Goal: Find specific page/section: Find specific page/section

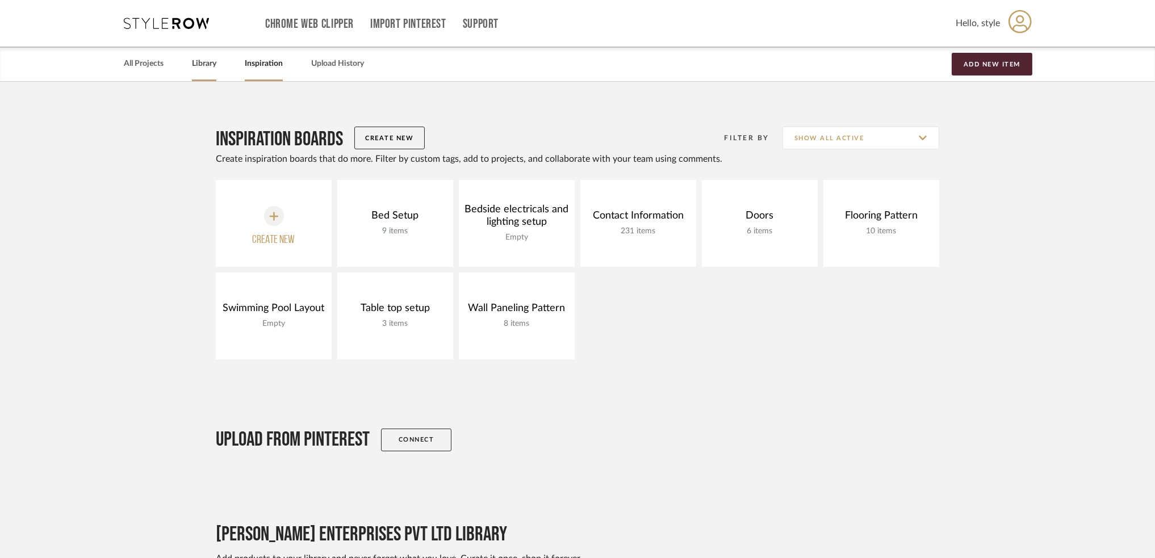
click at [207, 62] on link "Library" at bounding box center [204, 63] width 24 height 15
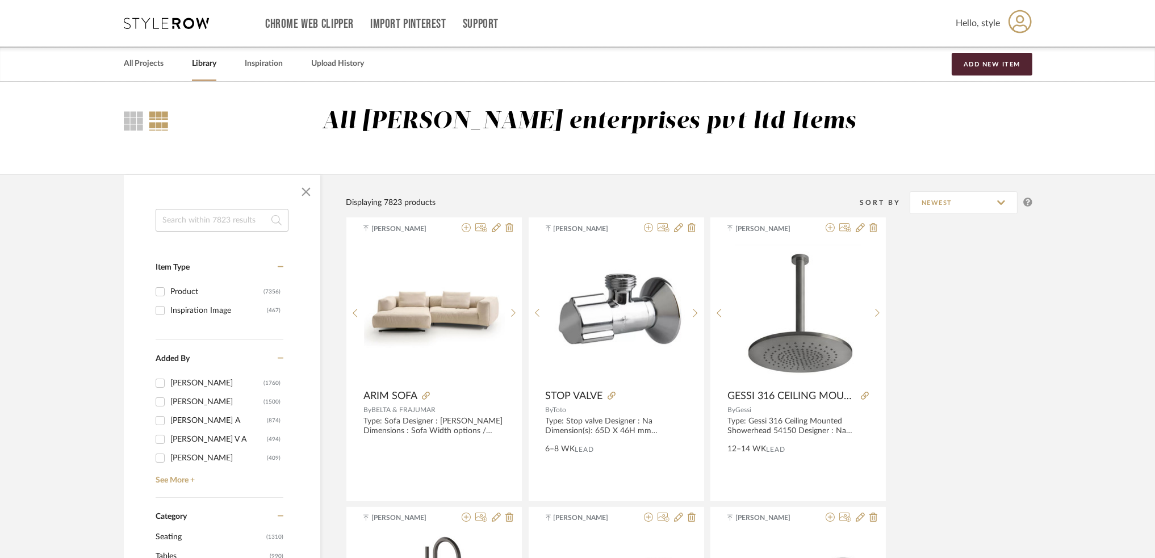
click at [226, 213] on input at bounding box center [222, 220] width 133 height 23
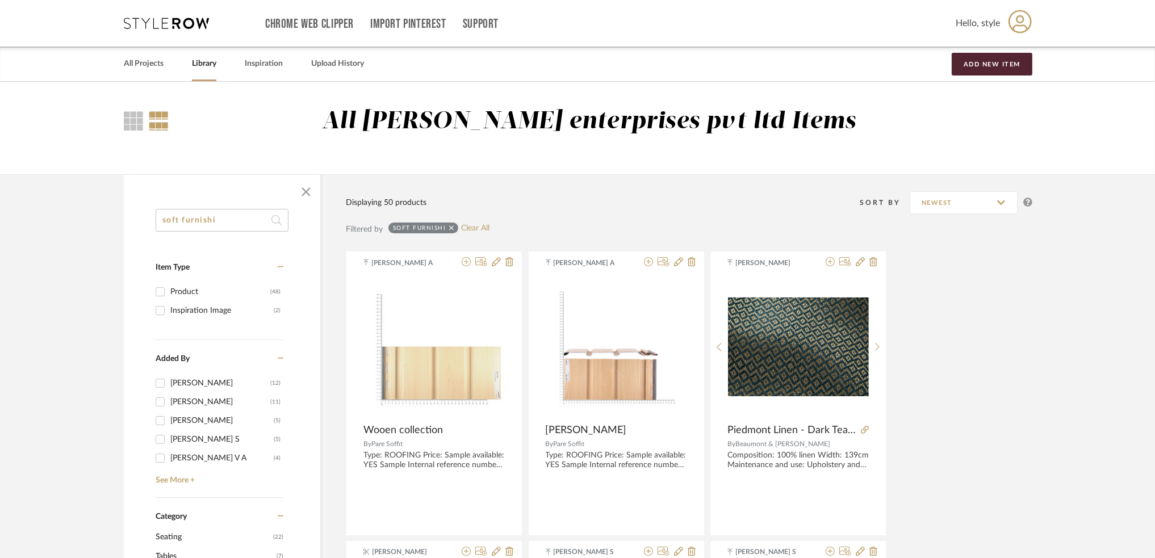
drag, startPoint x: 233, startPoint y: 222, endPoint x: 182, endPoint y: 229, distance: 51.6
click at [182, 229] on input "soft furnishi" at bounding box center [222, 220] width 133 height 23
click at [235, 227] on input "soft furnishi" at bounding box center [222, 220] width 133 height 23
type input "soft furni"
